Goal: Information Seeking & Learning: Learn about a topic

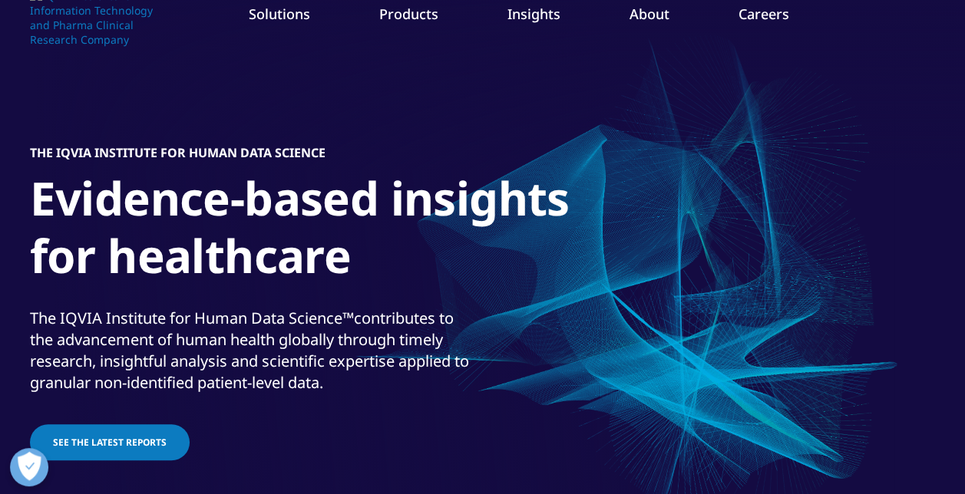
scroll to position [77, 0]
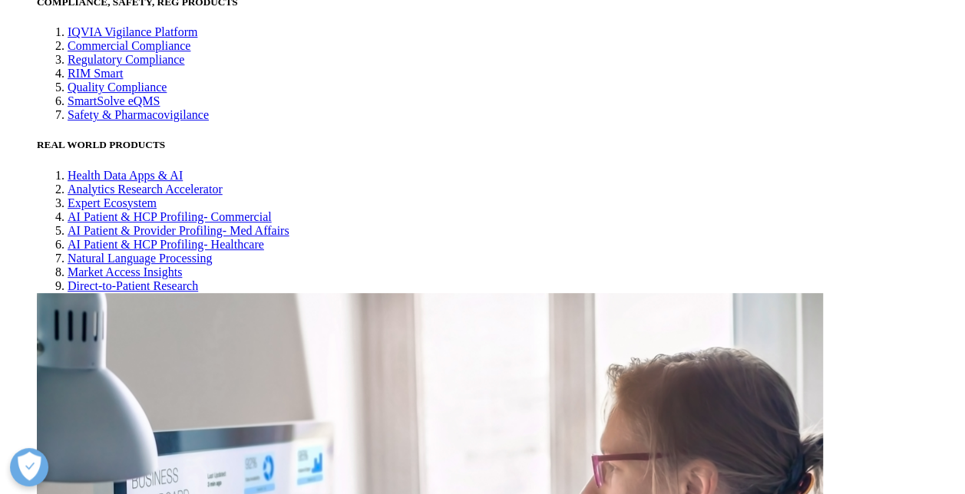
scroll to position [3069, 0]
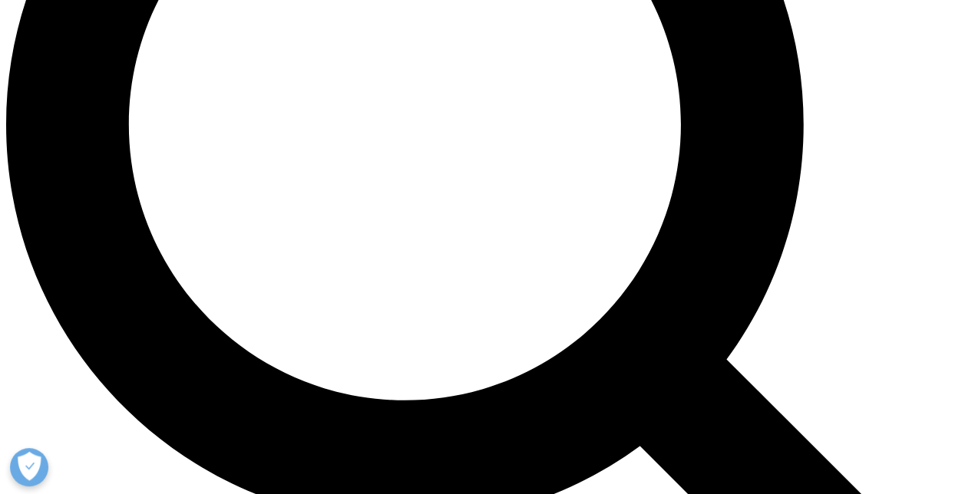
scroll to position [1228, 0]
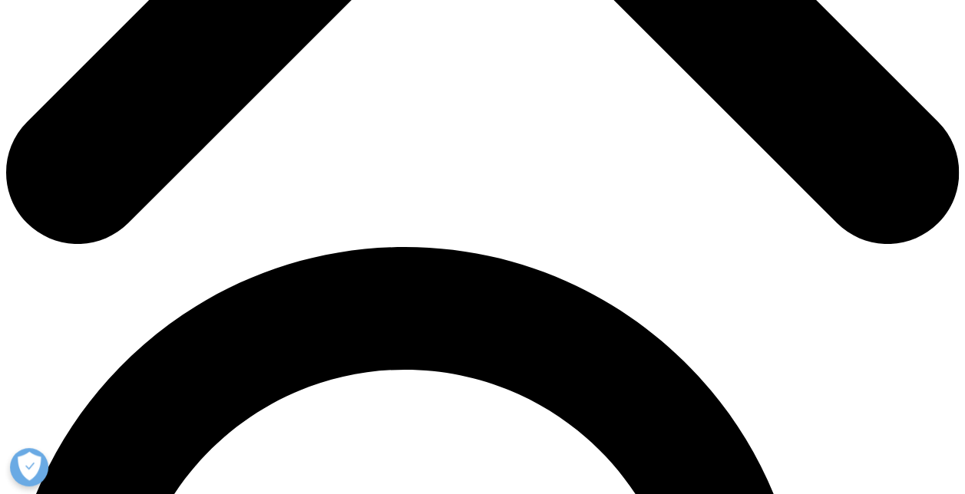
scroll to position [844, 0]
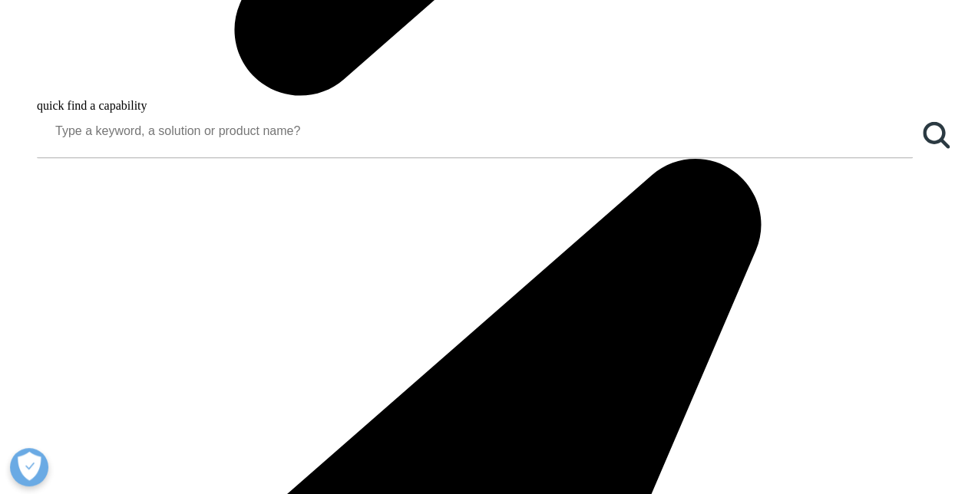
scroll to position [1766, 0]
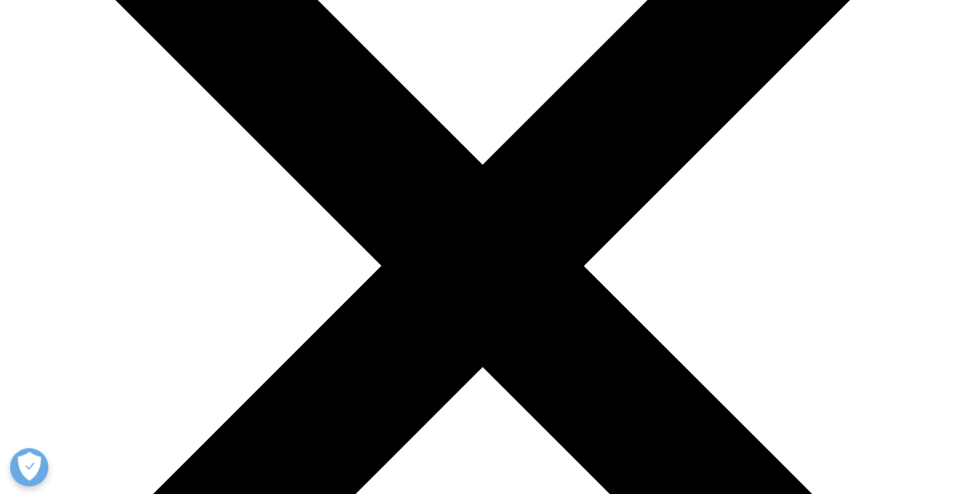
scroll to position [264, 0]
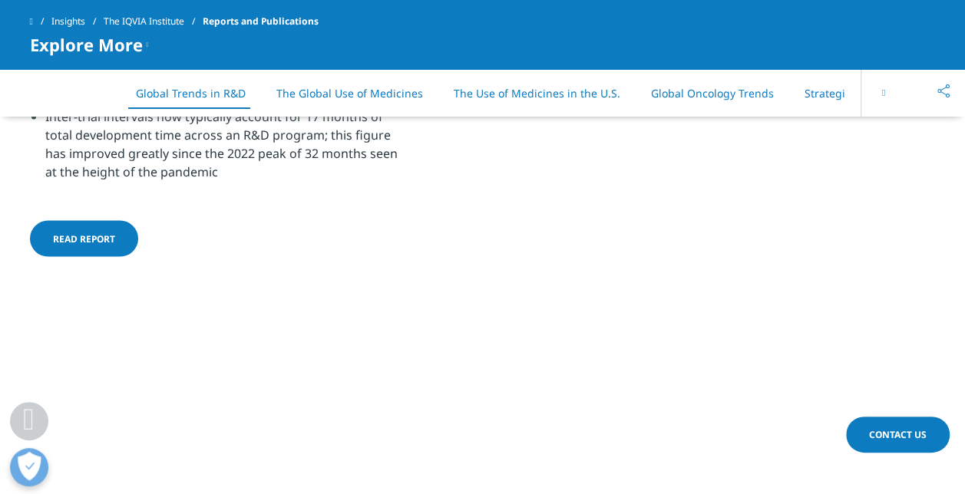
scroll to position [1382, 0]
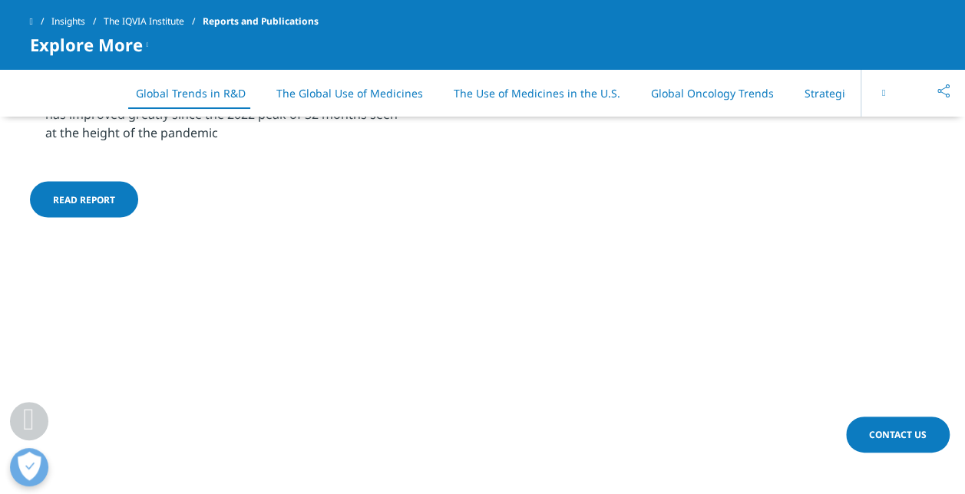
click at [879, 91] on button at bounding box center [884, 93] width 46 height 48
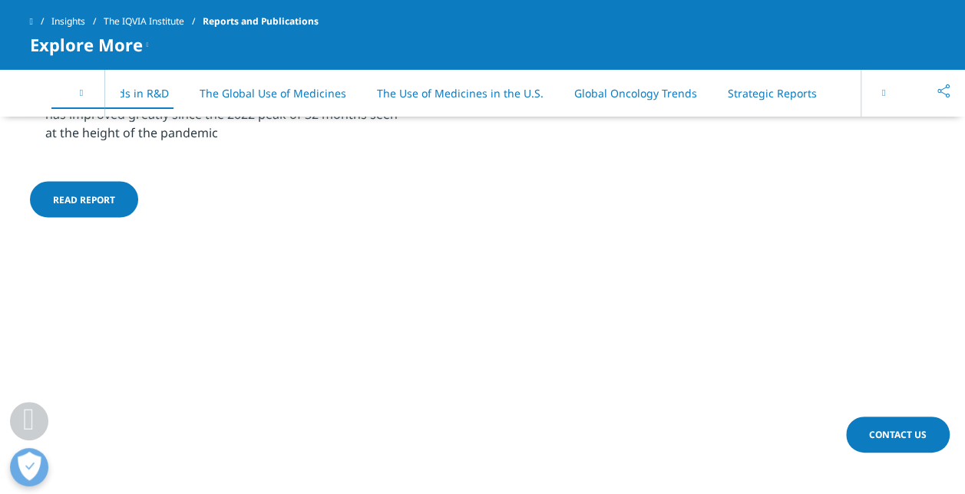
click at [879, 91] on button at bounding box center [884, 93] width 46 height 48
click at [879, 91] on div "On This Page Global Trends in R&D The Global Use of Medicines The Use of Medici…" at bounding box center [483, 93] width 906 height 48
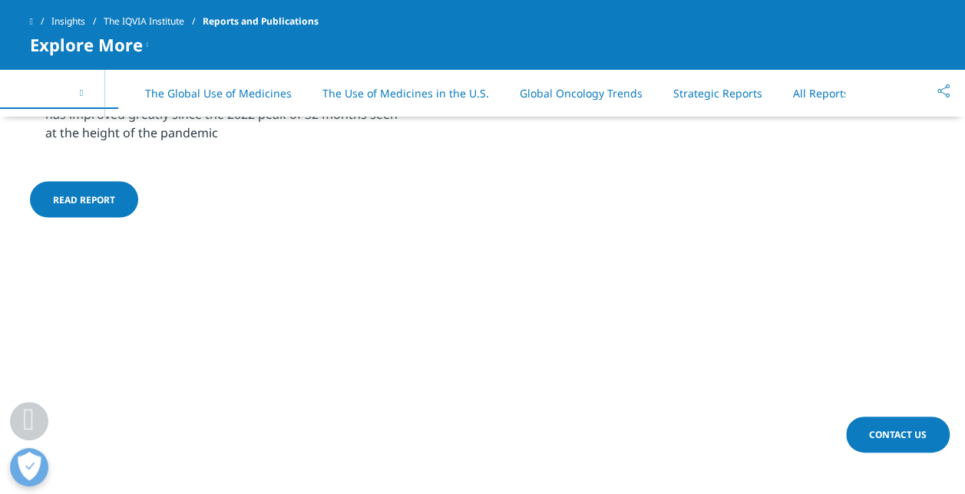
click at [879, 91] on div "On This Page Global Trends in R&D The Global Use of Medicines The Use of Medici…" at bounding box center [483, 93] width 906 height 48
click at [804, 94] on link "All Reports" at bounding box center [821, 93] width 56 height 15
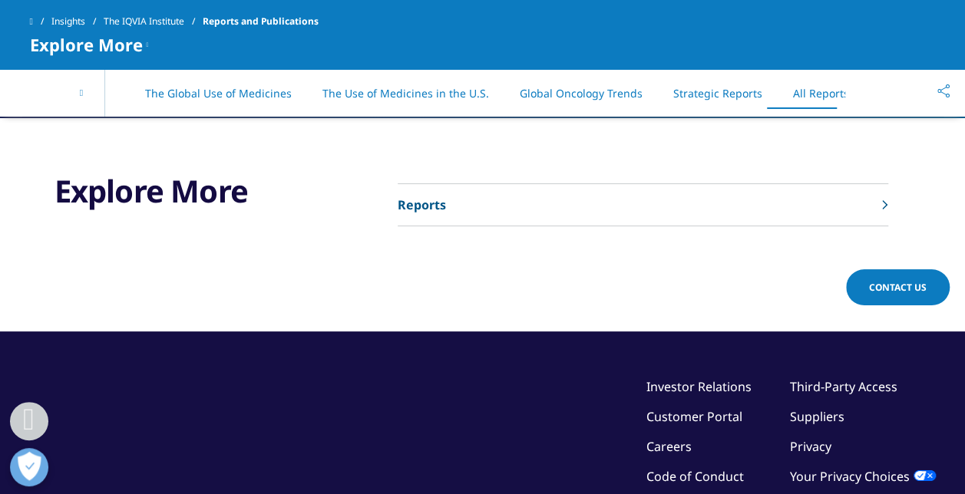
scroll to position [8125, 0]
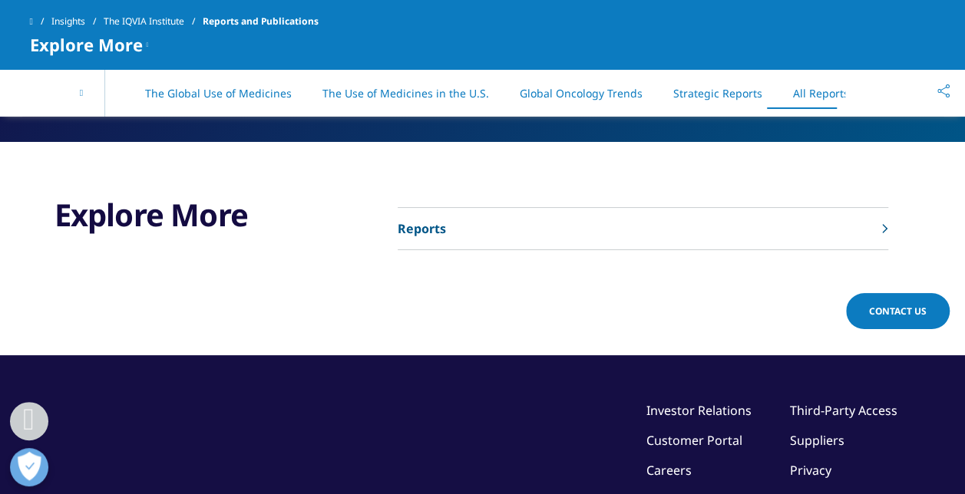
click at [672, 208] on link "Reports" at bounding box center [643, 229] width 491 height 42
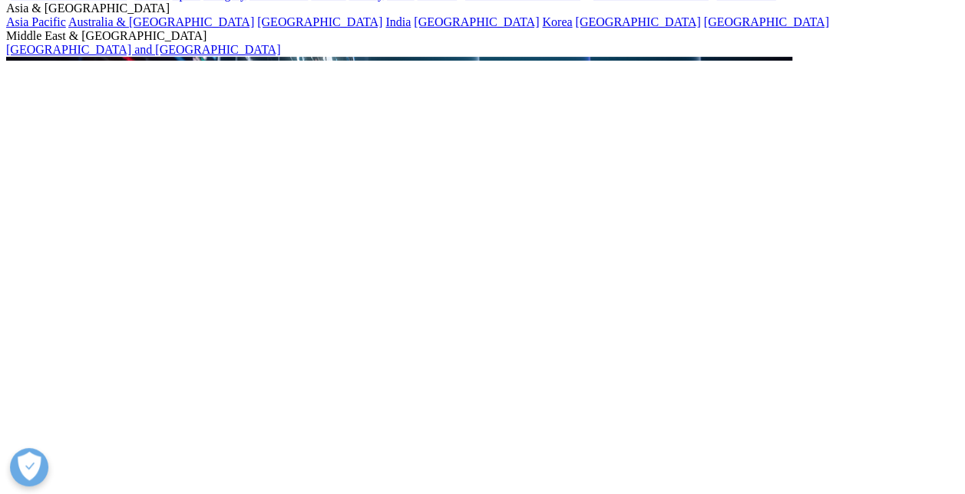
scroll to position [154, 0]
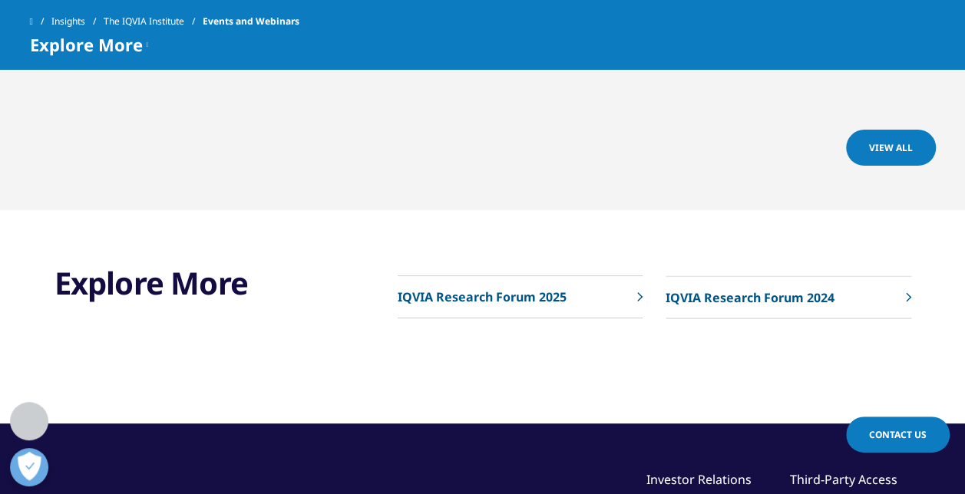
scroll to position [1228, 0]
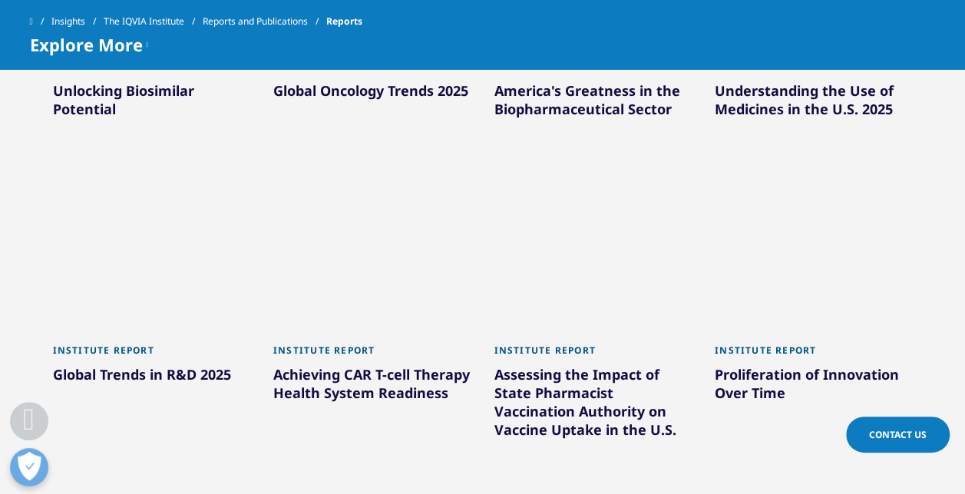
scroll to position [1495, 0]
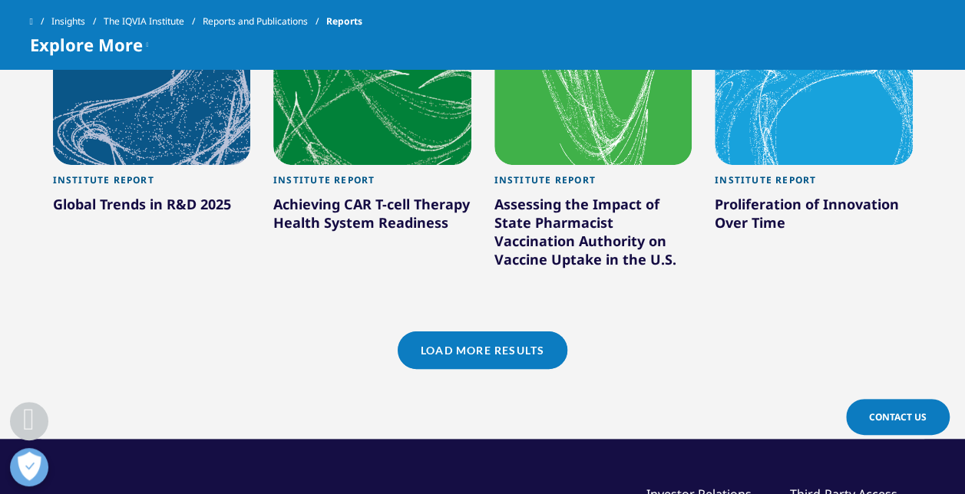
click at [508, 332] on link "Load More Results" at bounding box center [483, 351] width 170 height 38
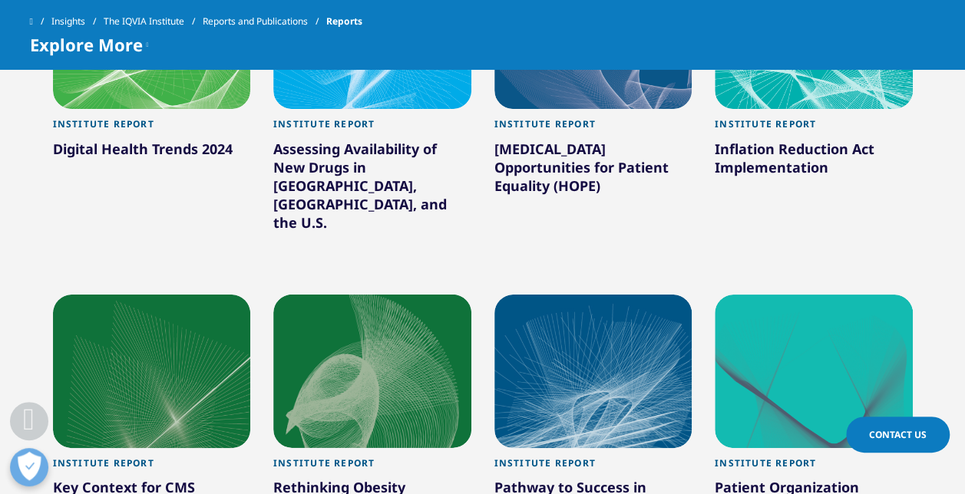
scroll to position [2339, 0]
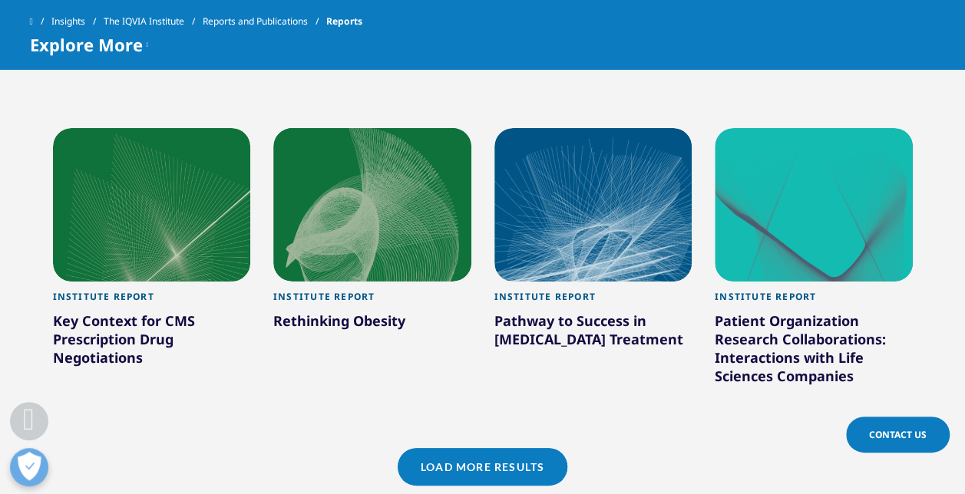
click at [530, 448] on link "Load More Results" at bounding box center [483, 467] width 170 height 38
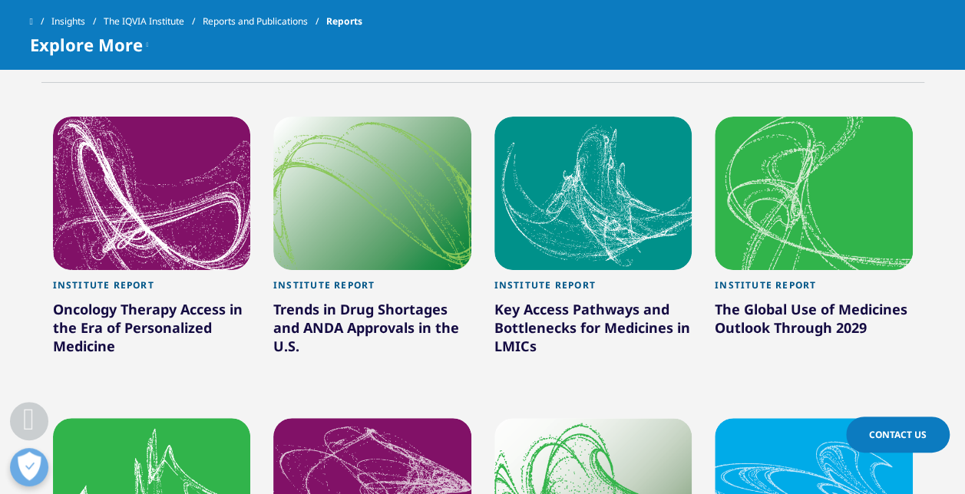
scroll to position [727, 0]
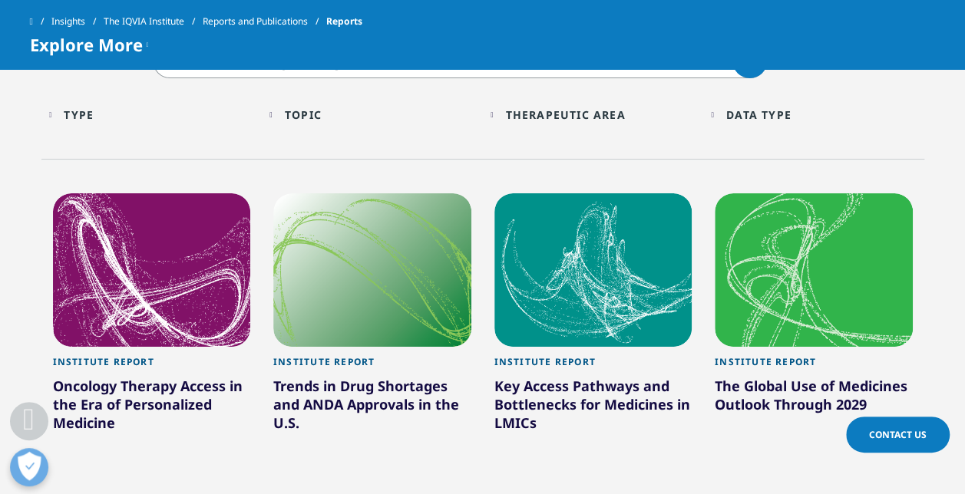
click at [639, 122] on div "Therapeutic Area Loading Clear Or/And Operator" at bounding box center [594, 115] width 206 height 36
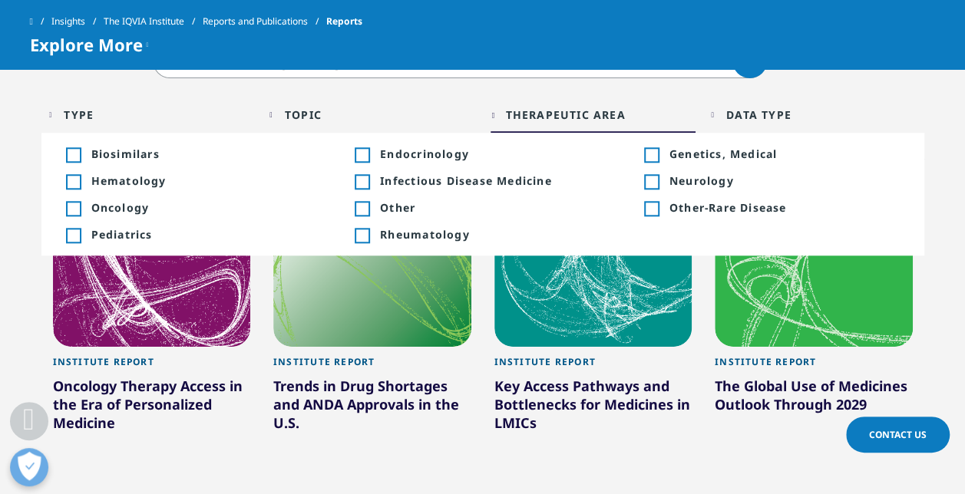
click at [413, 176] on span "Infectious Disease Medicine" at bounding box center [495, 180] width 230 height 15
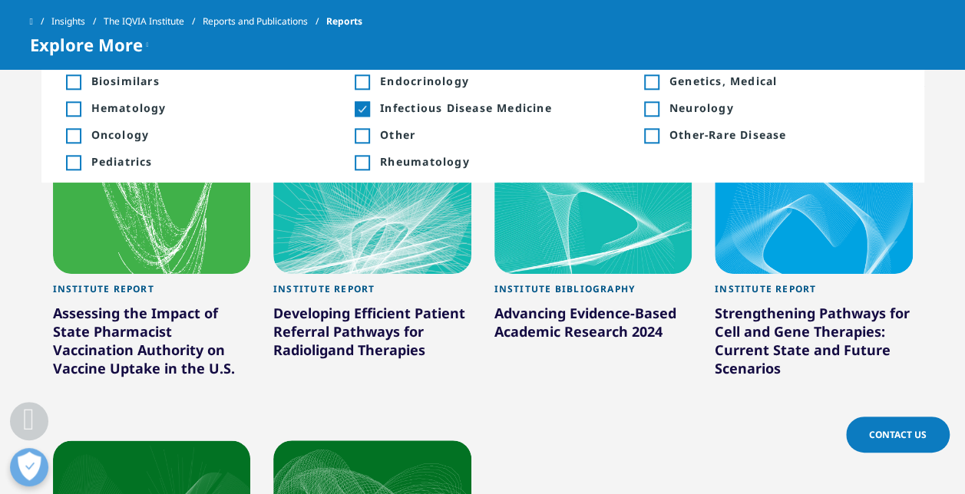
scroll to position [880, 0]
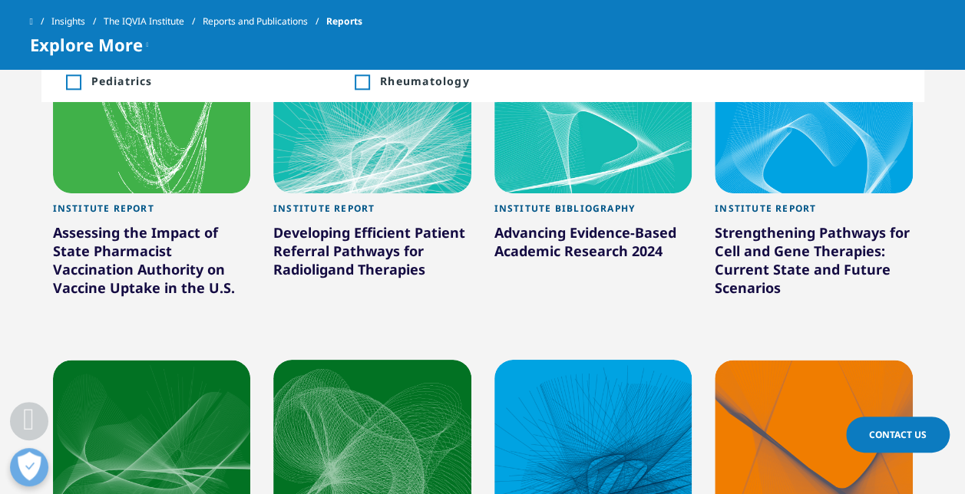
click at [937, 345] on section "Clear Search Loading Type Loading Clear Or/And Operator Toggle Institute Biblio…" at bounding box center [482, 490] width 965 height 1200
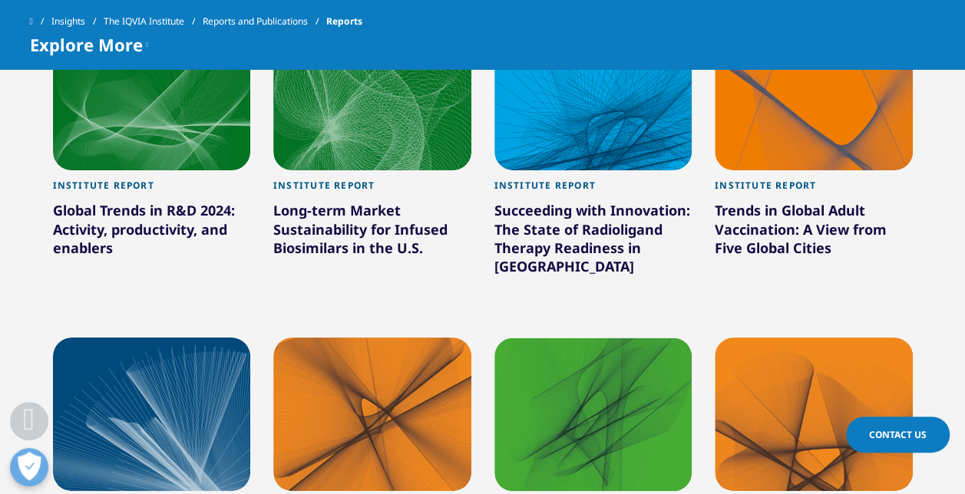
scroll to position [1305, 0]
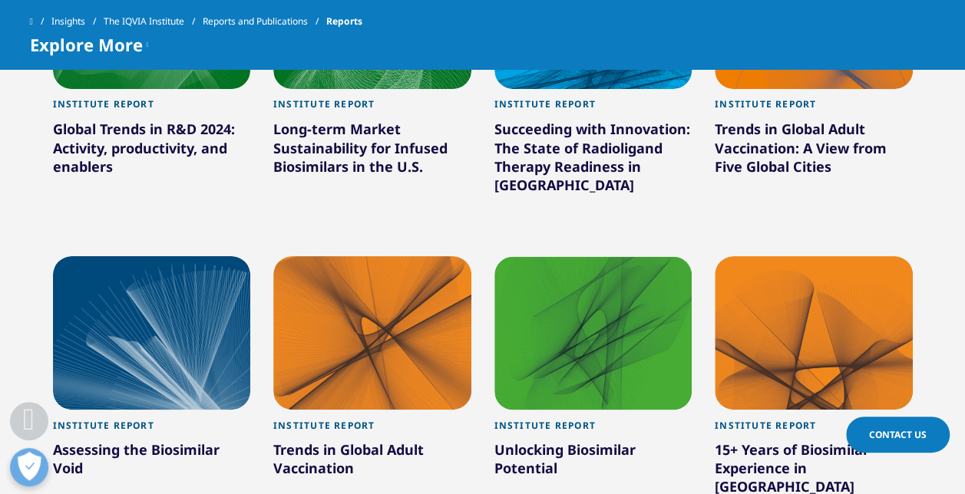
click at [765, 150] on div "Trends in Global Adult Vaccination: A View from Five Global Cities" at bounding box center [814, 150] width 198 height 61
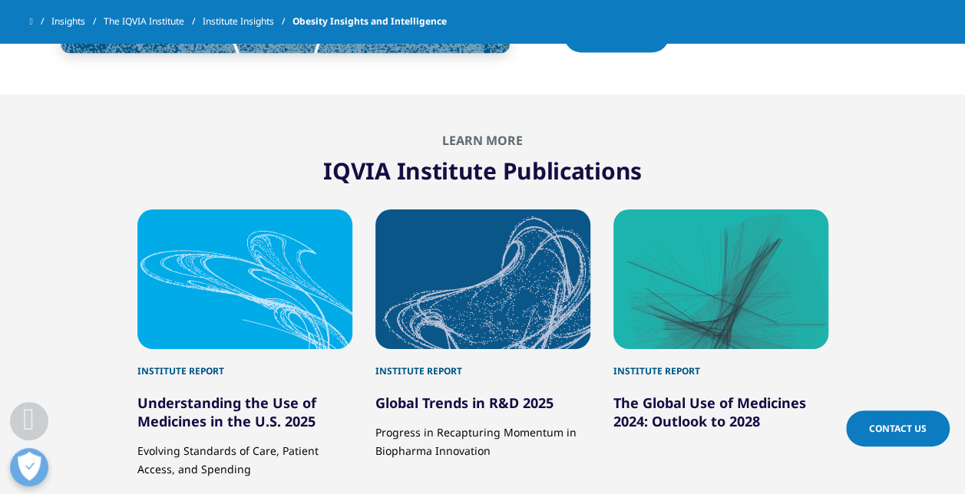
scroll to position [1766, 0]
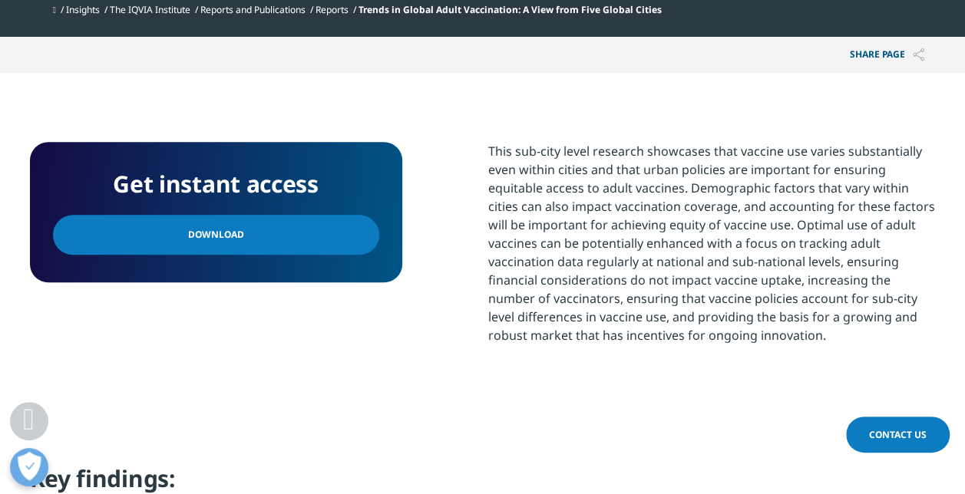
scroll to position [252, 906]
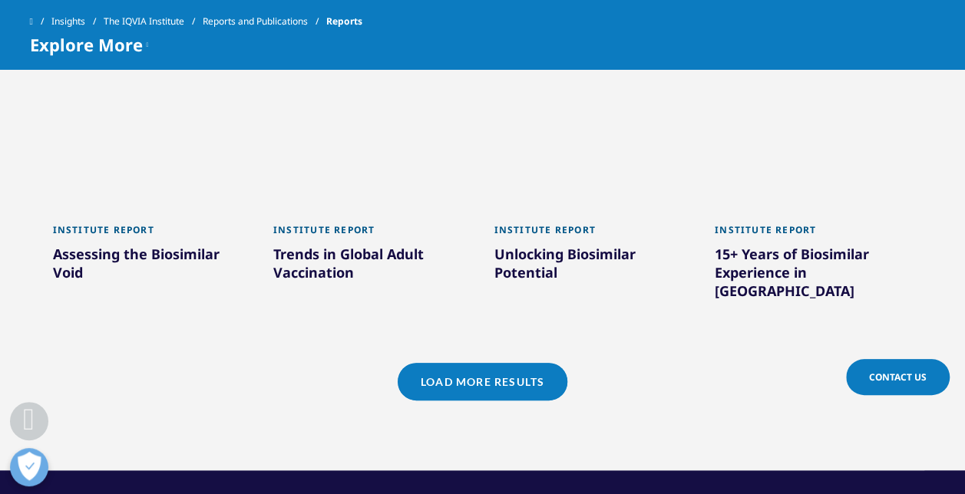
scroll to position [1535, 0]
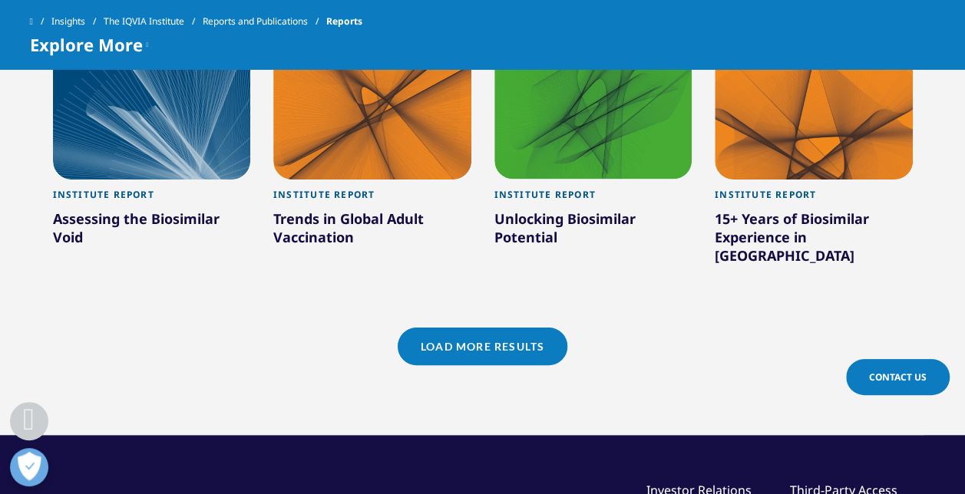
click at [312, 213] on div "Trends in Global Adult Vaccination" at bounding box center [372, 231] width 198 height 43
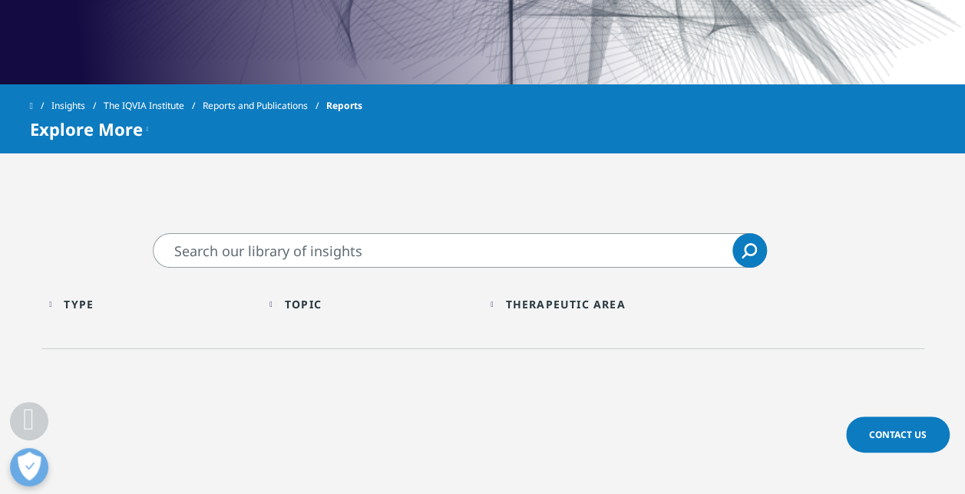
scroll to position [691, 0]
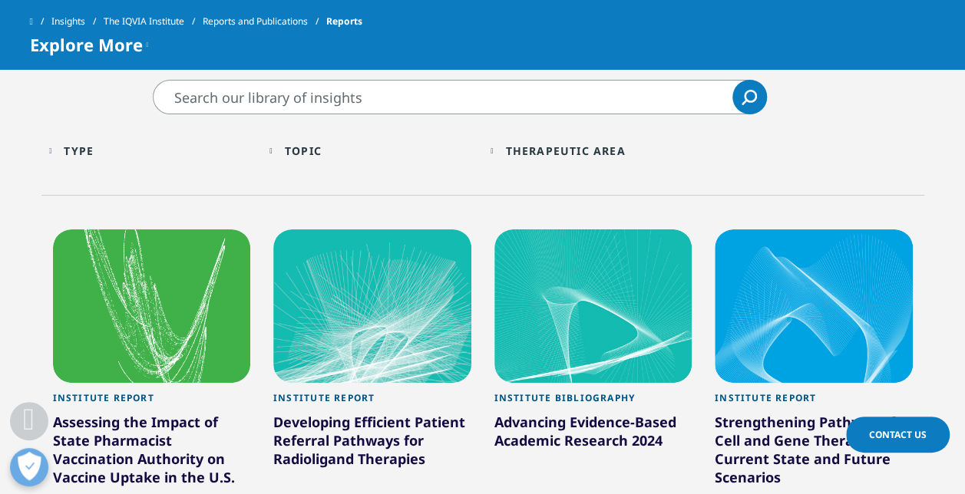
click at [566, 154] on div "Therapeutic Area" at bounding box center [565, 151] width 120 height 15
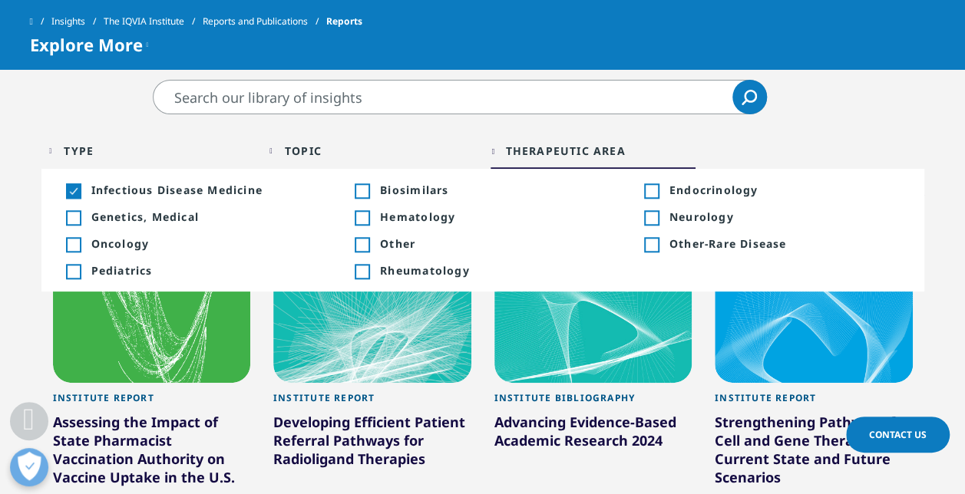
click at [77, 190] on div "Toggle" at bounding box center [73, 191] width 14 height 14
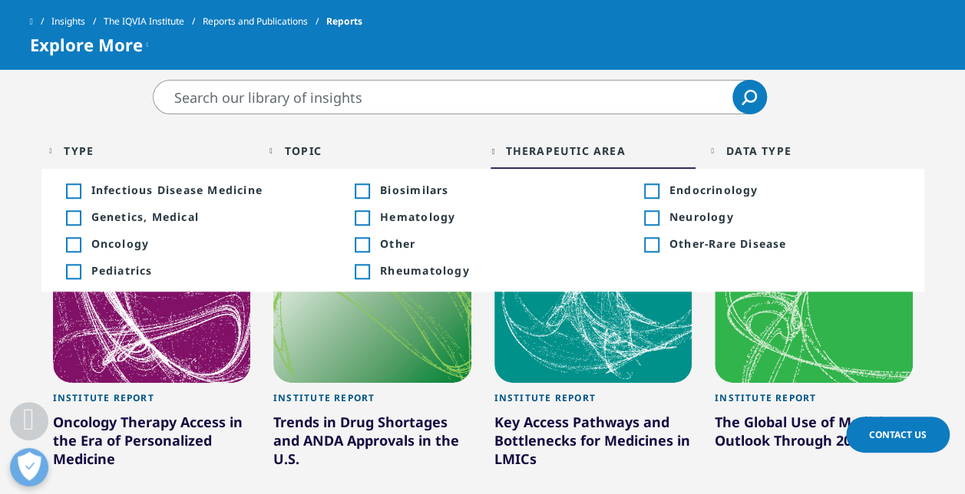
click at [368, 241] on div "Toggle" at bounding box center [362, 245] width 14 height 14
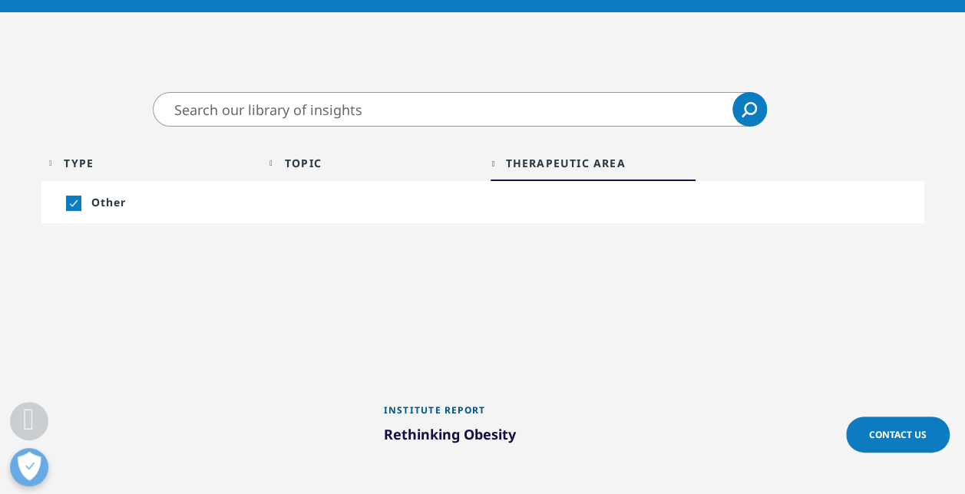
scroll to position [614, 0]
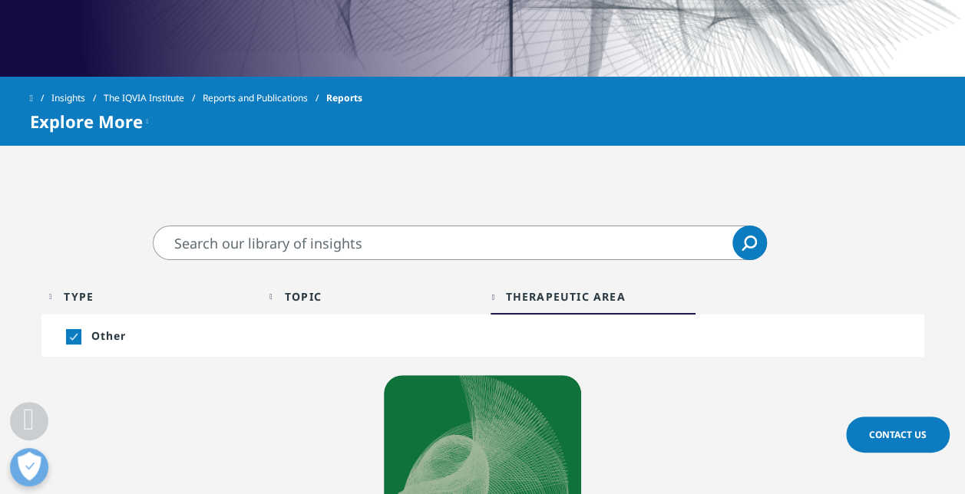
click at [567, 289] on div "Therapeutic Area" at bounding box center [565, 296] width 120 height 15
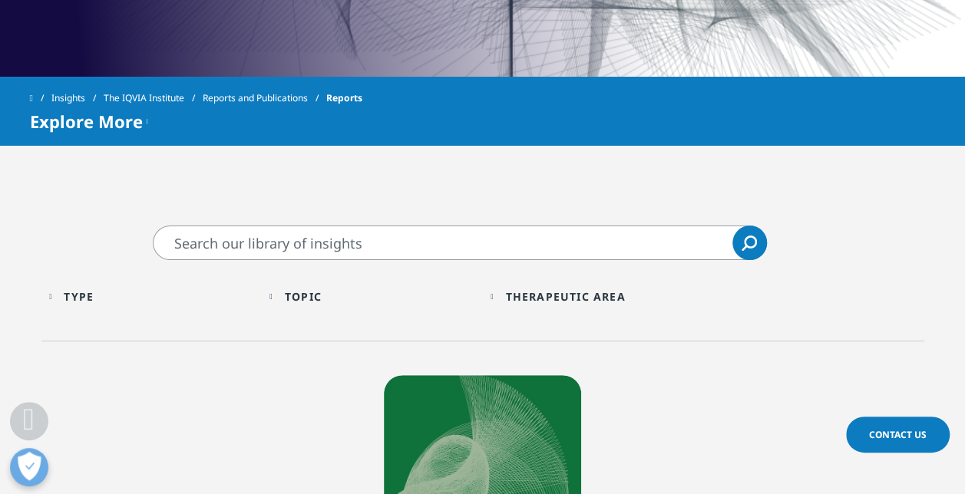
click at [495, 299] on div "Therapeutic Area Loading Clear Or/And Operator" at bounding box center [594, 297] width 206 height 36
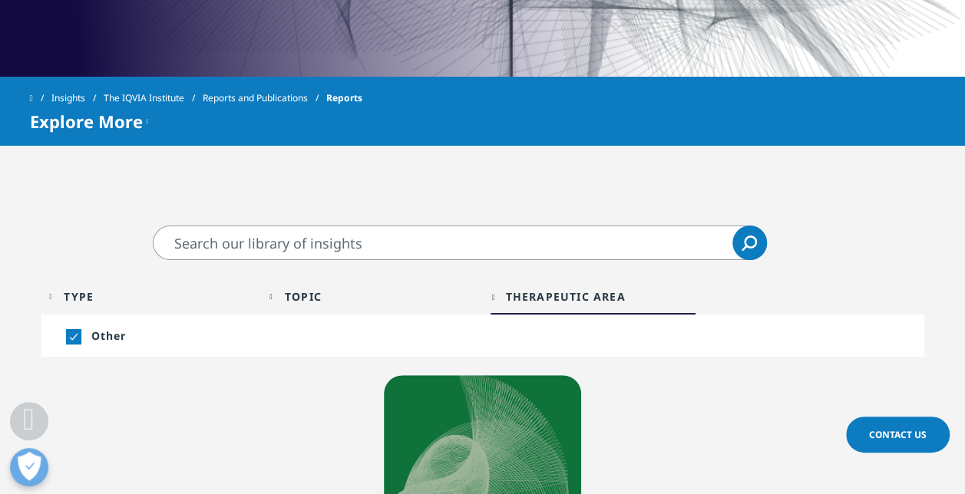
click at [495, 298] on div "Therapeutic Area Loading Clear Or/And Operator" at bounding box center [594, 297] width 206 height 36
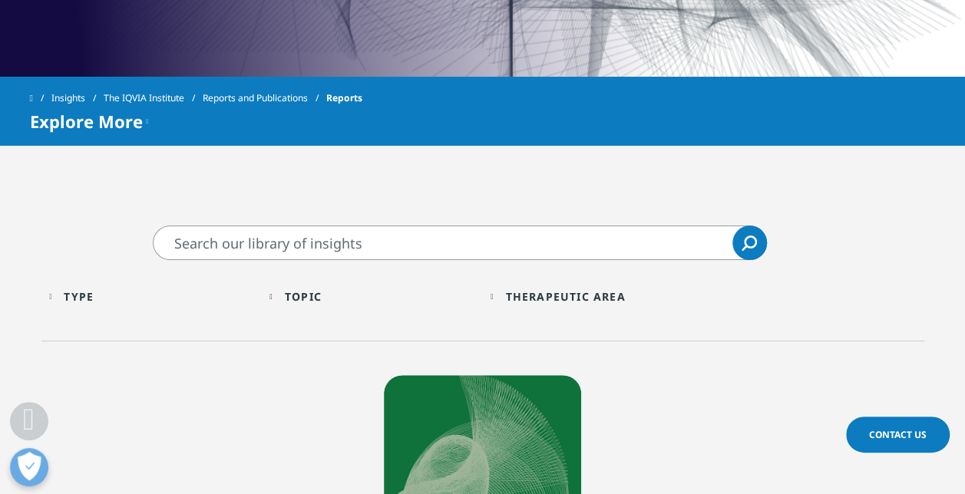
click at [502, 296] on div "Therapeutic Area Loading Clear Or/And Operator" at bounding box center [594, 297] width 206 height 36
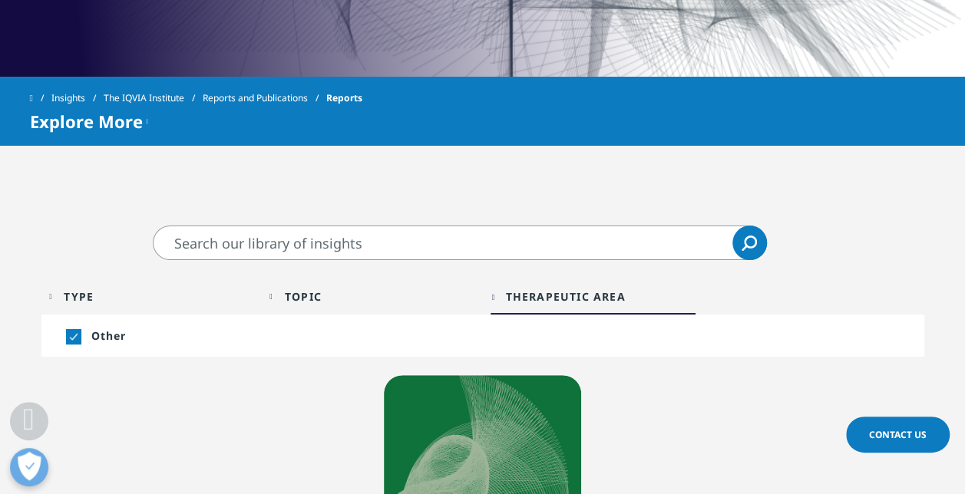
click at [116, 339] on span "Other" at bounding box center [206, 336] width 230 height 15
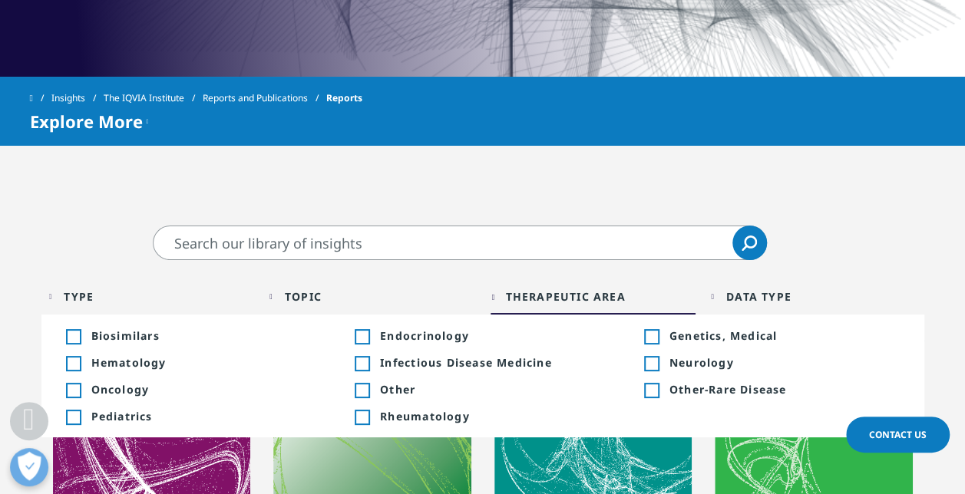
click at [652, 387] on div "Toggle" at bounding box center [651, 391] width 14 height 14
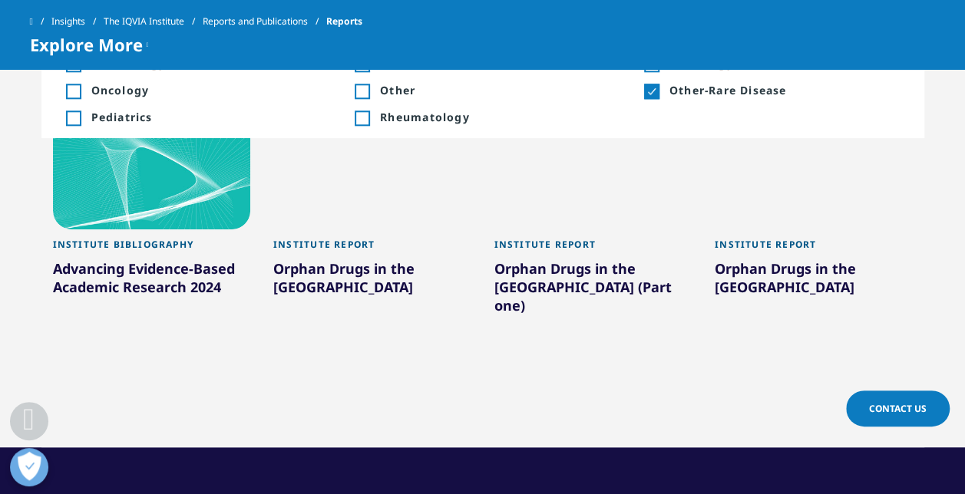
scroll to position [768, 0]
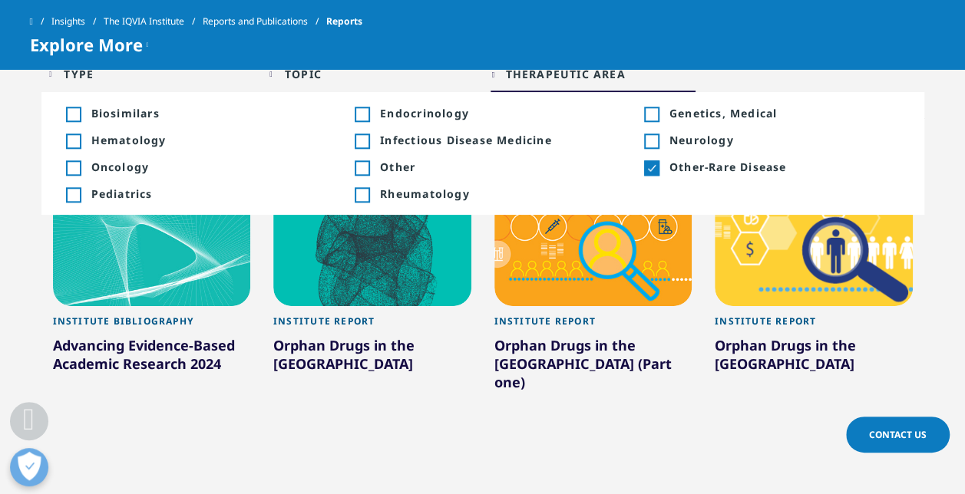
click at [656, 173] on div "Toggle" at bounding box center [651, 168] width 14 height 14
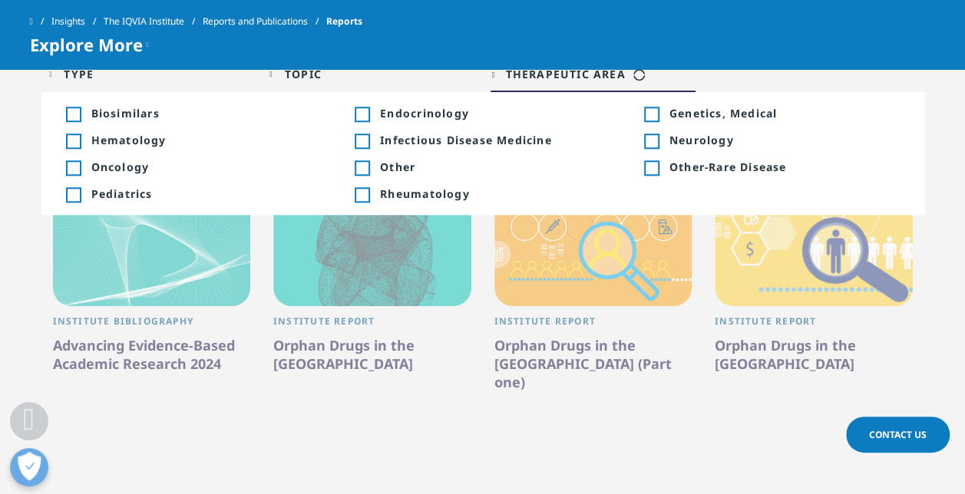
click at [444, 112] on span "Endocrinology" at bounding box center [495, 113] width 230 height 15
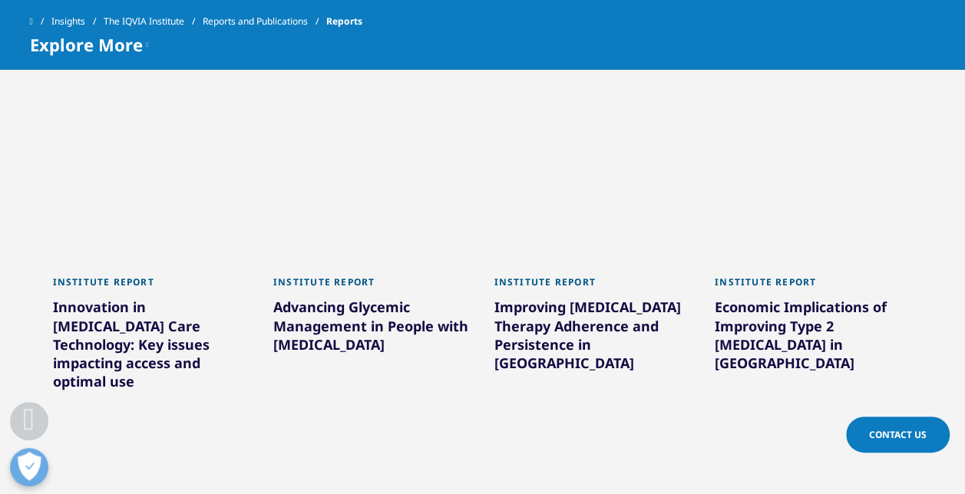
scroll to position [1151, 0]
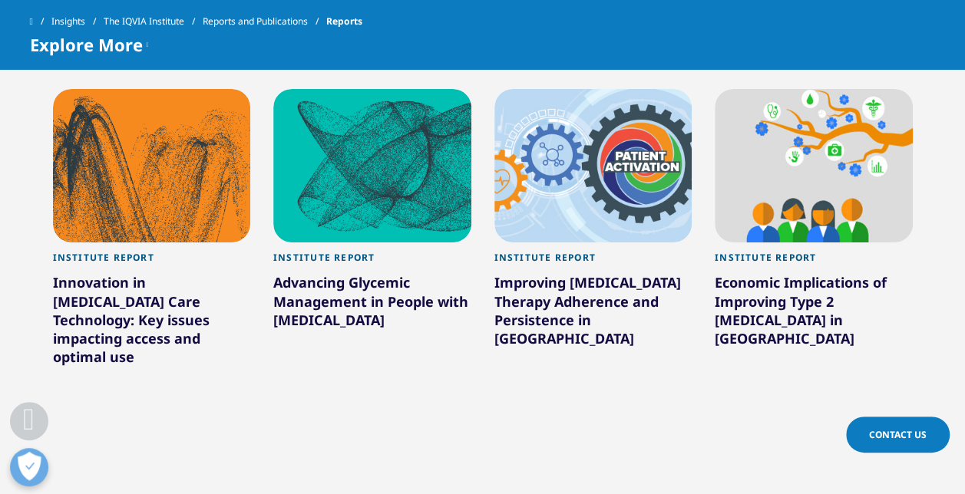
click at [563, 353] on div at bounding box center [593, 370] width 198 height 34
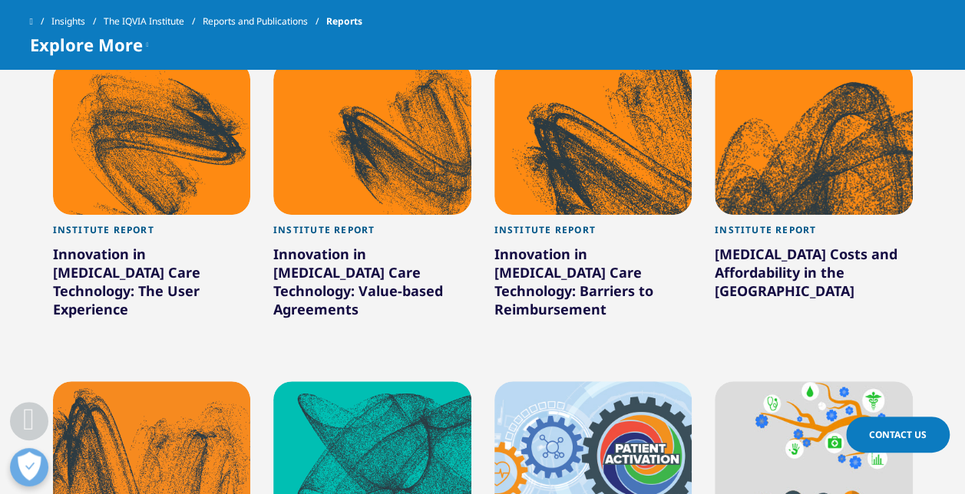
scroll to position [998, 0]
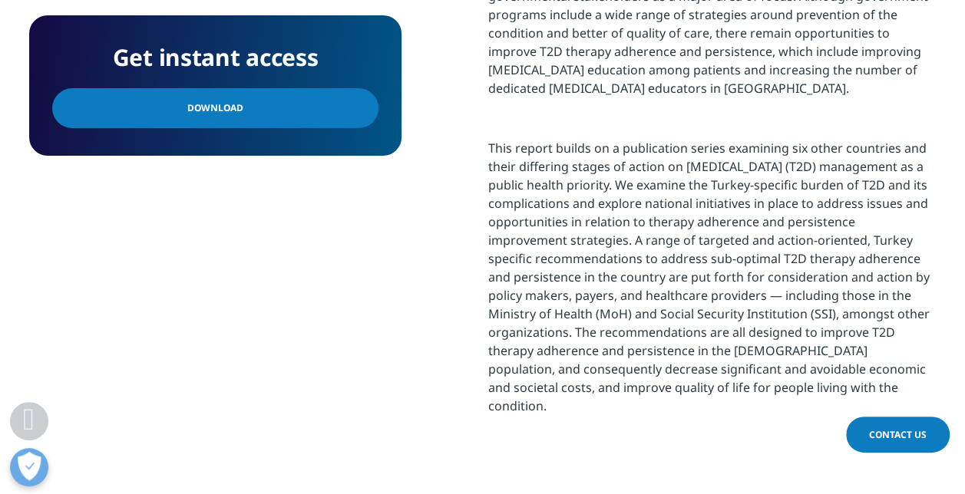
scroll to position [921, 0]
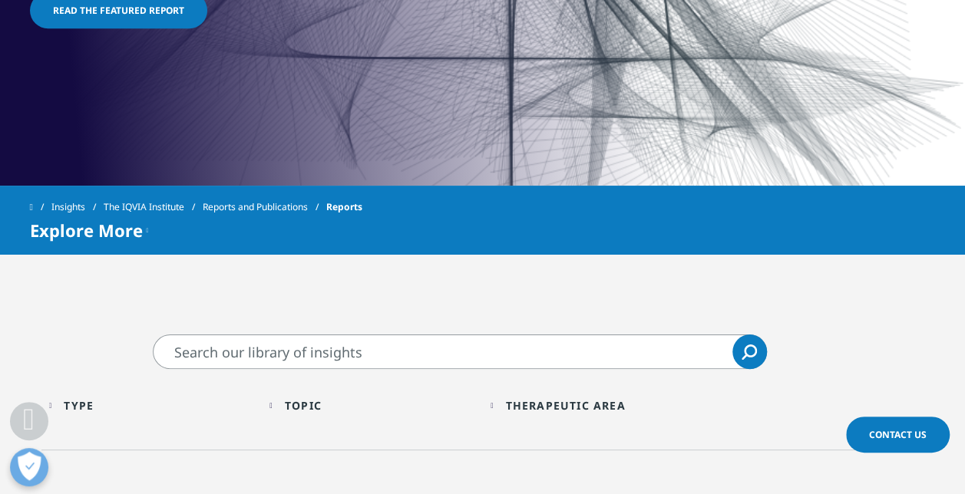
scroll to position [614, 0]
